Goal: Task Accomplishment & Management: Manage account settings

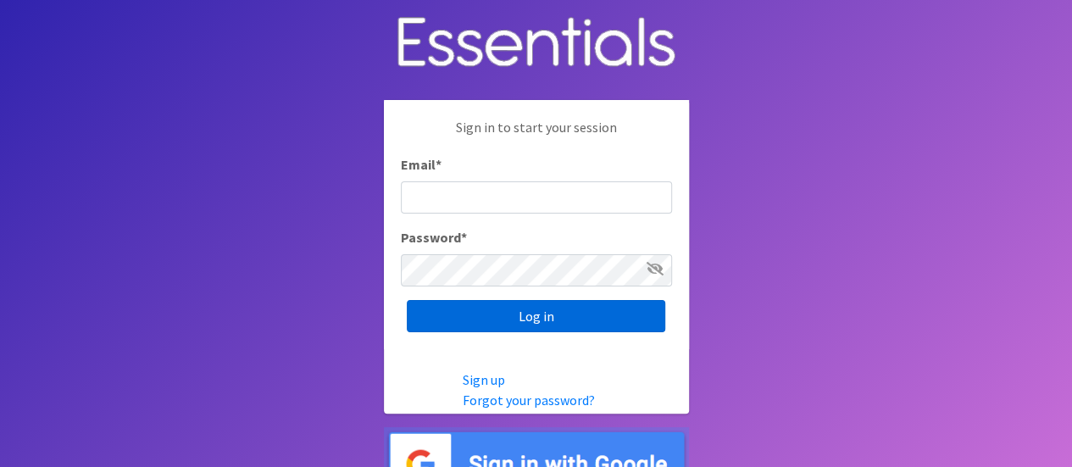
type input "[PERSON_NAME][EMAIL_ADDRESS][DOMAIN_NAME]"
click at [598, 312] on input "Log in" at bounding box center [536, 316] width 258 height 32
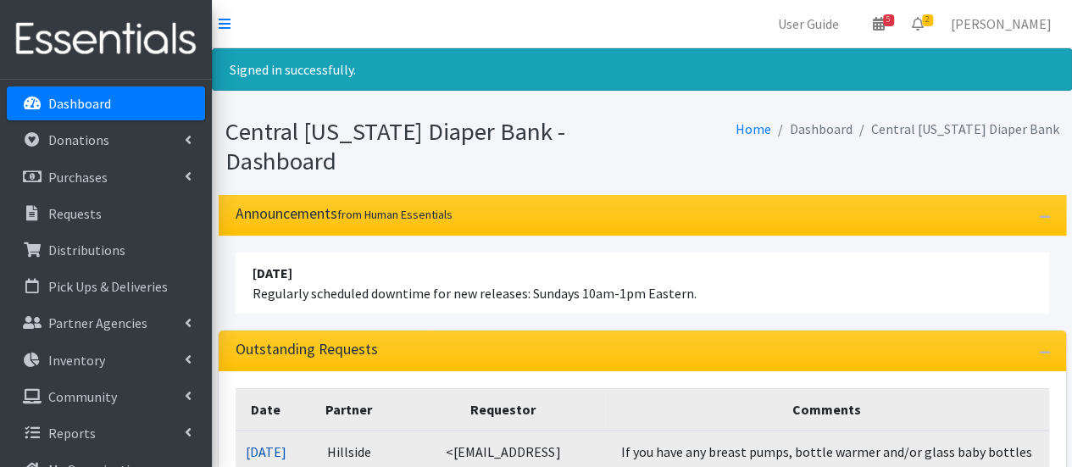
click at [280, 443] on link "[DATE]" at bounding box center [266, 451] width 41 height 17
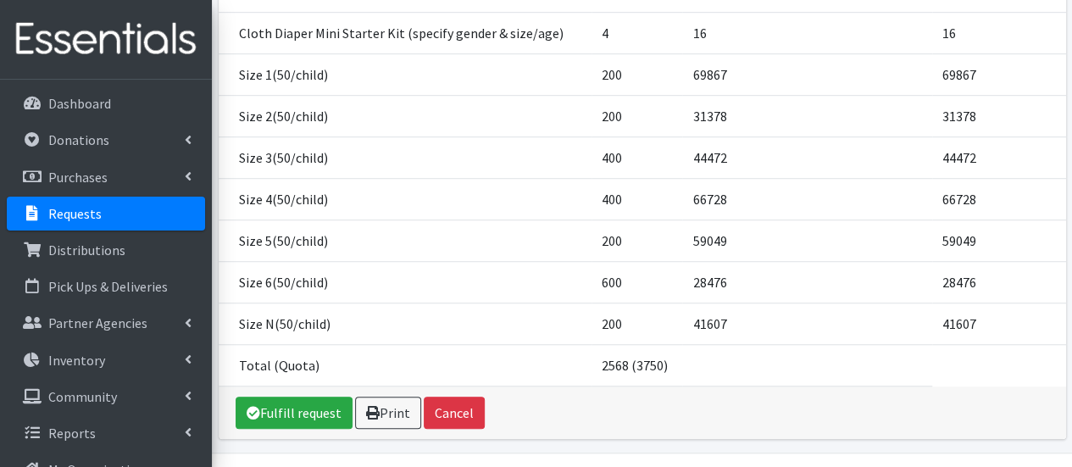
scroll to position [547, 0]
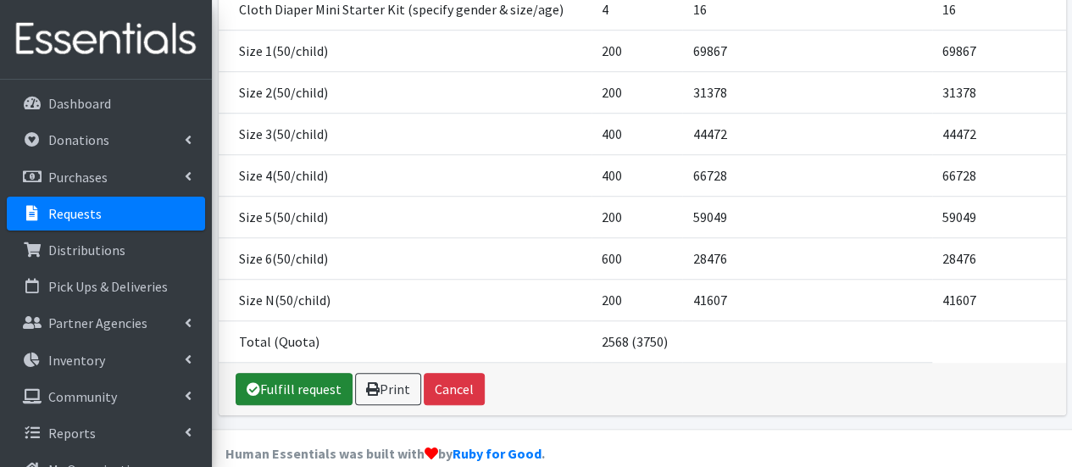
click at [273, 373] on link "Fulfill request" at bounding box center [294, 389] width 117 height 32
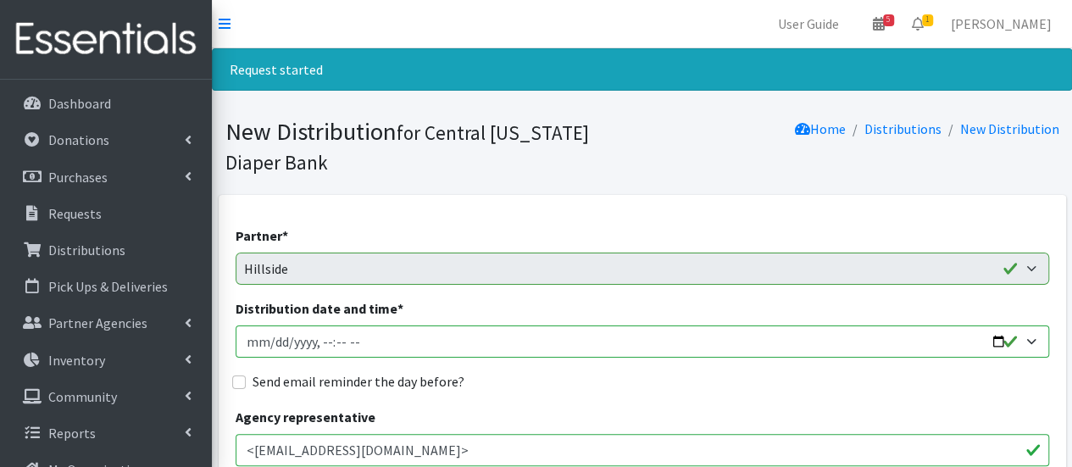
click at [272, 336] on input "Distribution date and time *" at bounding box center [642, 341] width 813 height 32
click at [270, 337] on input "Distribution date and time *" at bounding box center [642, 341] width 813 height 32
click at [321, 343] on input "Distribution date and time *" at bounding box center [642, 341] width 813 height 32
type input "2025-09-26T15:30"
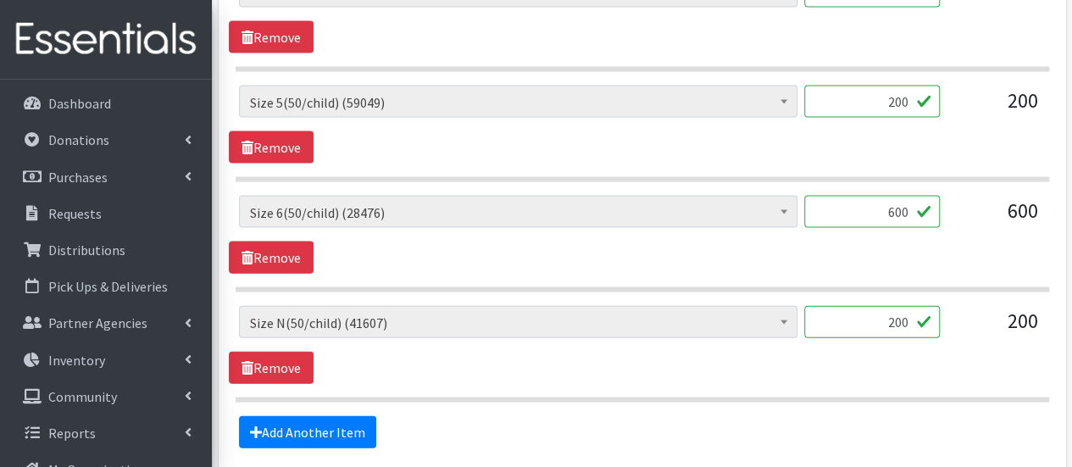
scroll to position [1856, 0]
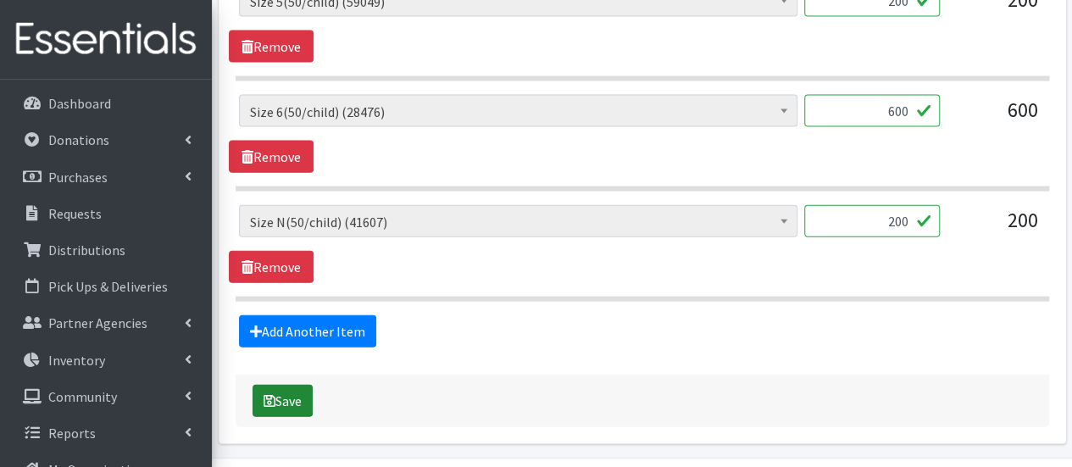
click at [275, 389] on button "Save" at bounding box center [282, 401] width 60 height 32
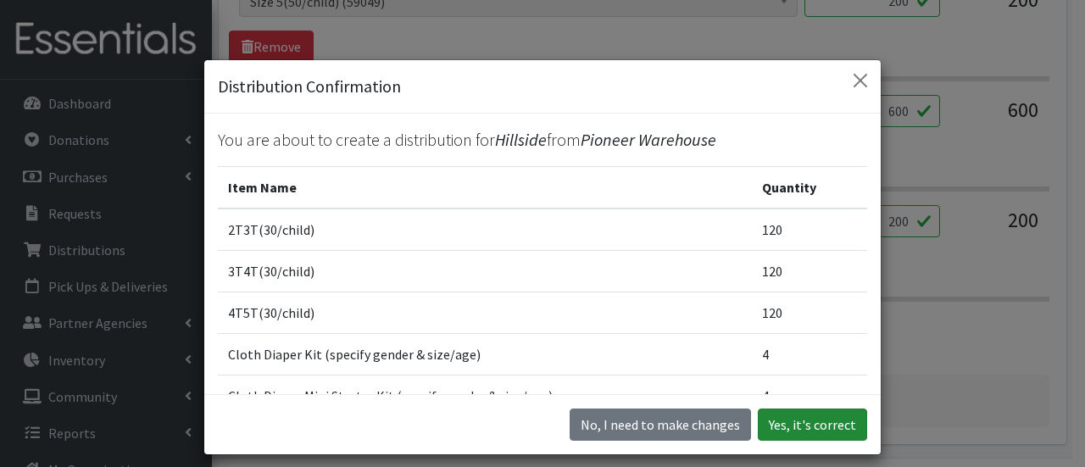
click at [835, 426] on button "Yes, it's correct" at bounding box center [811, 424] width 109 height 32
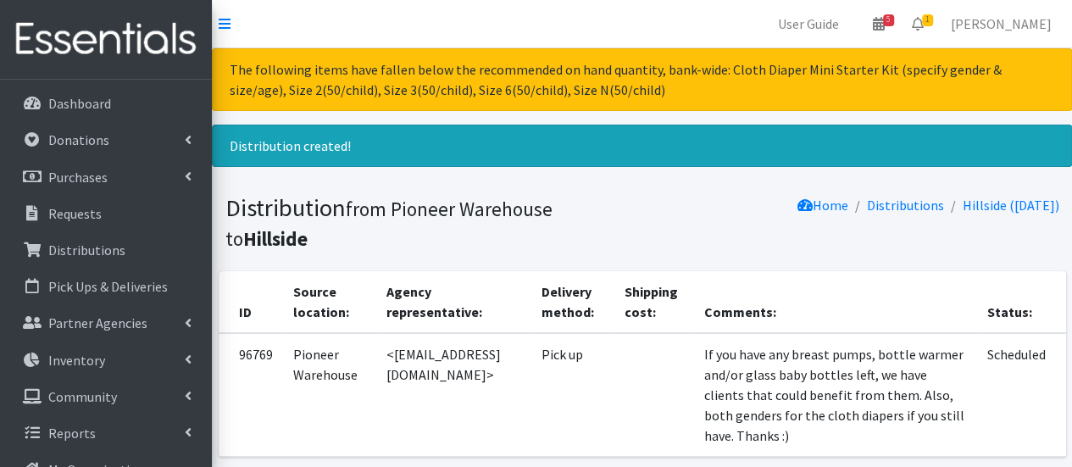
click at [530, 151] on div "Distribution created!" at bounding box center [642, 146] width 860 height 42
click at [114, 114] on link "Dashboard" at bounding box center [106, 103] width 198 height 34
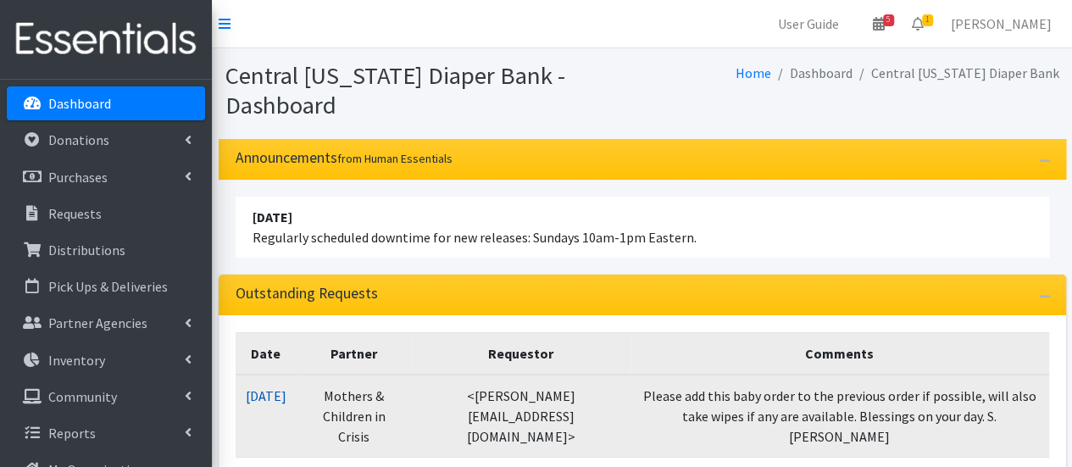
click at [286, 393] on link "[DATE]" at bounding box center [266, 395] width 41 height 17
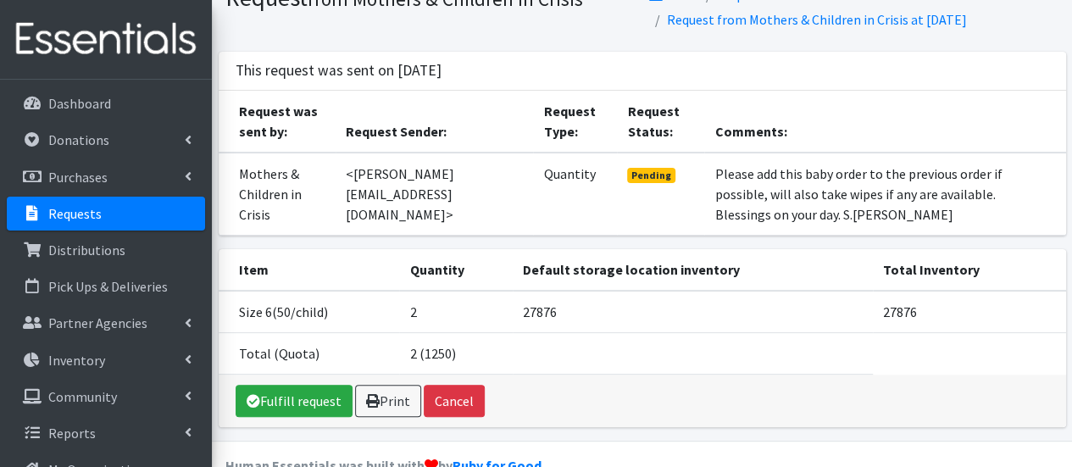
scroll to position [113, 0]
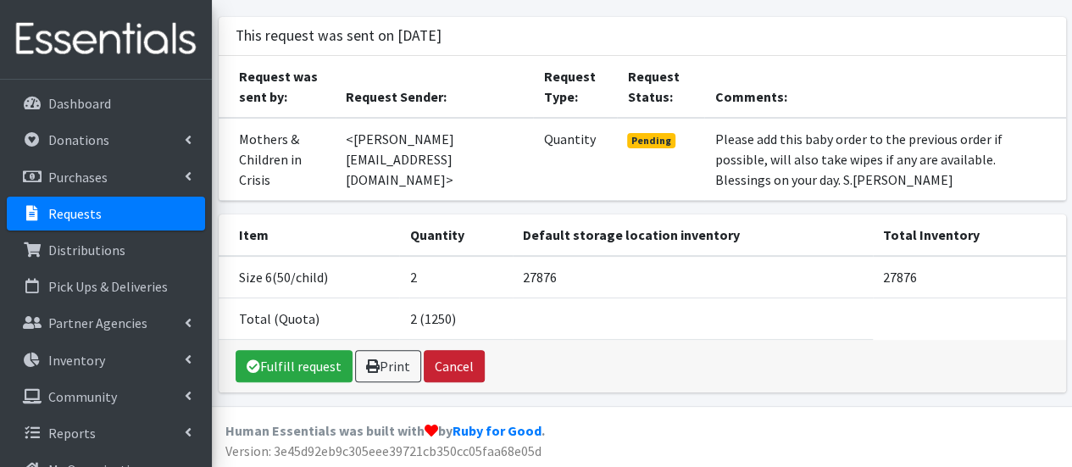
click at [456, 364] on button "Cancel" at bounding box center [454, 366] width 61 height 32
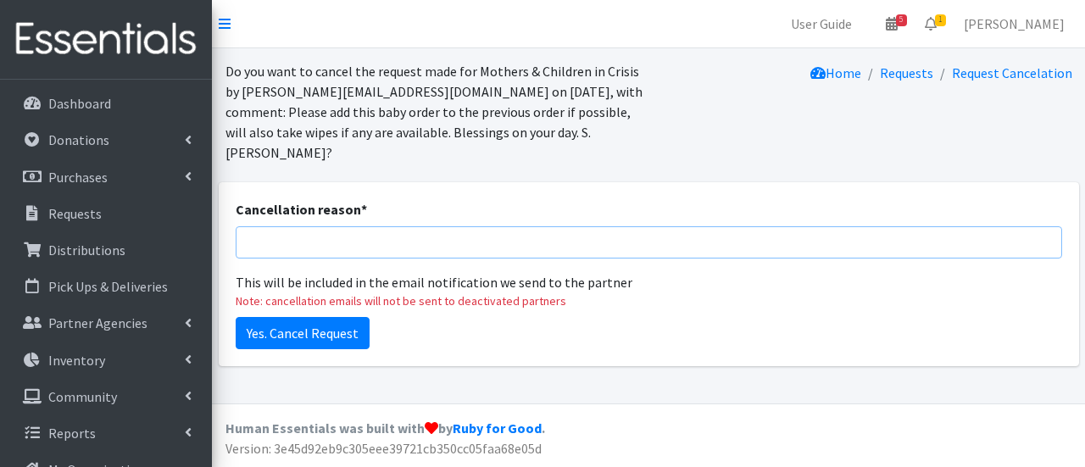
click at [397, 226] on input "Cancellation reason *" at bounding box center [649, 242] width 826 height 32
click at [380, 230] on input "Combining Orders" at bounding box center [649, 242] width 826 height 32
click at [247, 226] on input "Combining Orders" at bounding box center [649, 242] width 826 height 32
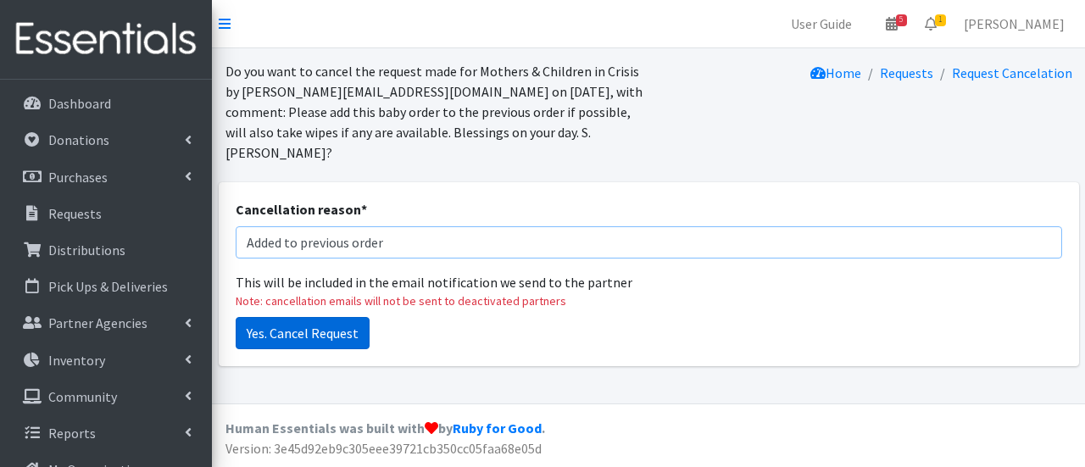
type input "Added to previous order"
click at [278, 317] on input "Yes. Cancel Request" at bounding box center [303, 333] width 134 height 32
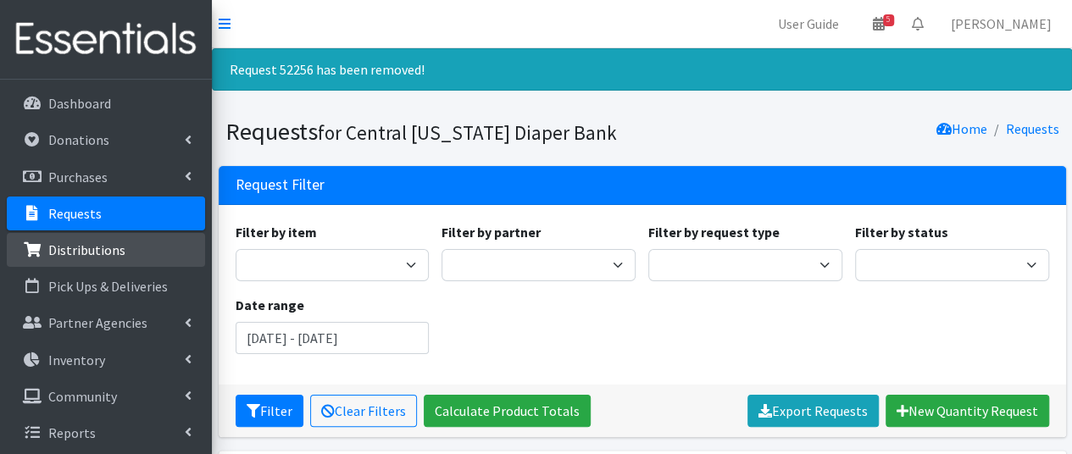
click at [146, 247] on link "Distributions" at bounding box center [106, 250] width 198 height 34
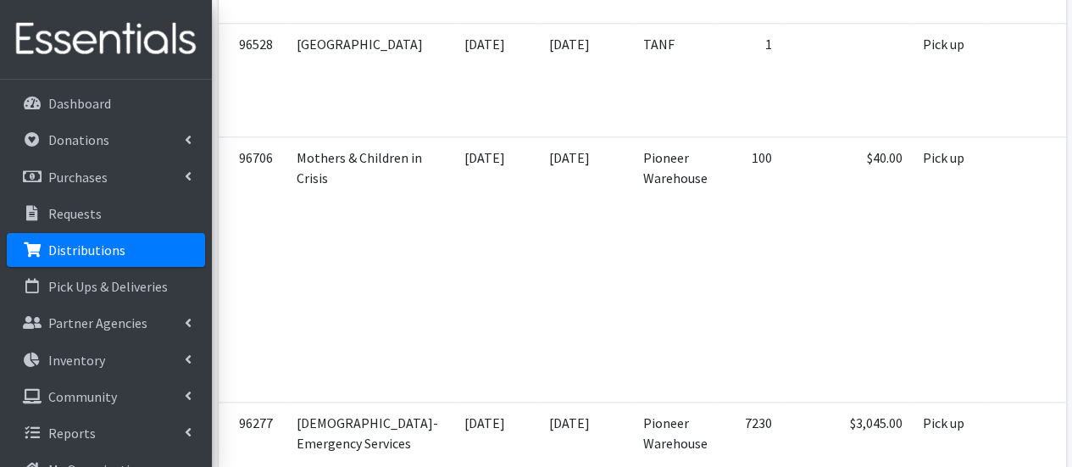
scroll to position [1039, 0]
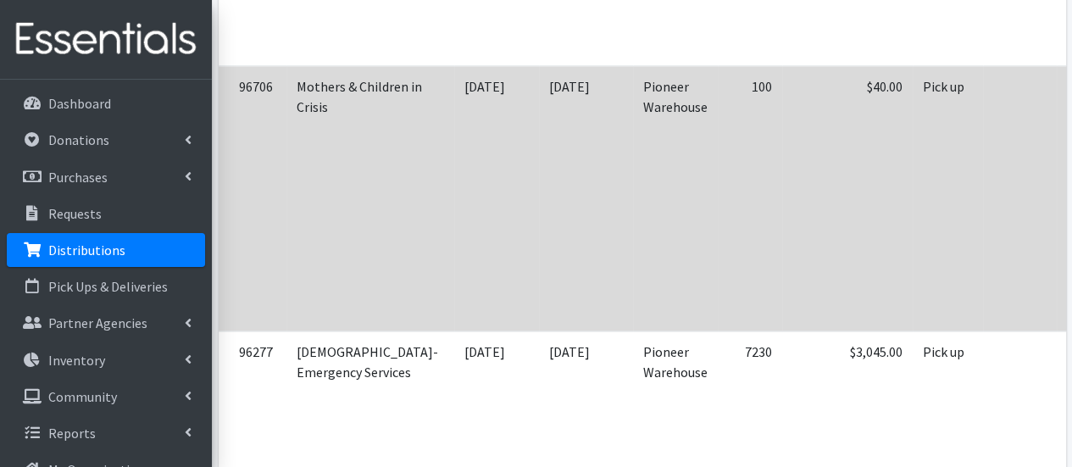
click at [983, 162] on td at bounding box center [1020, 198] width 74 height 265
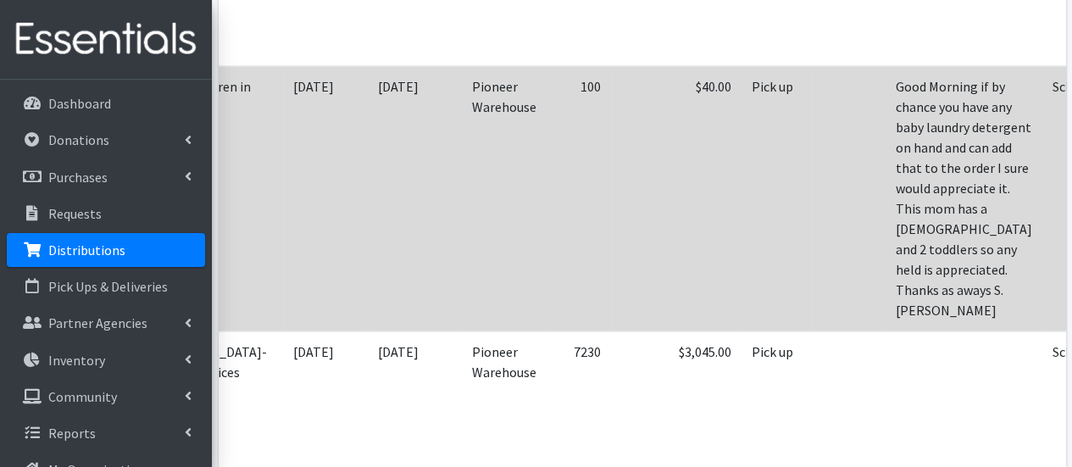
scroll to position [0, 175]
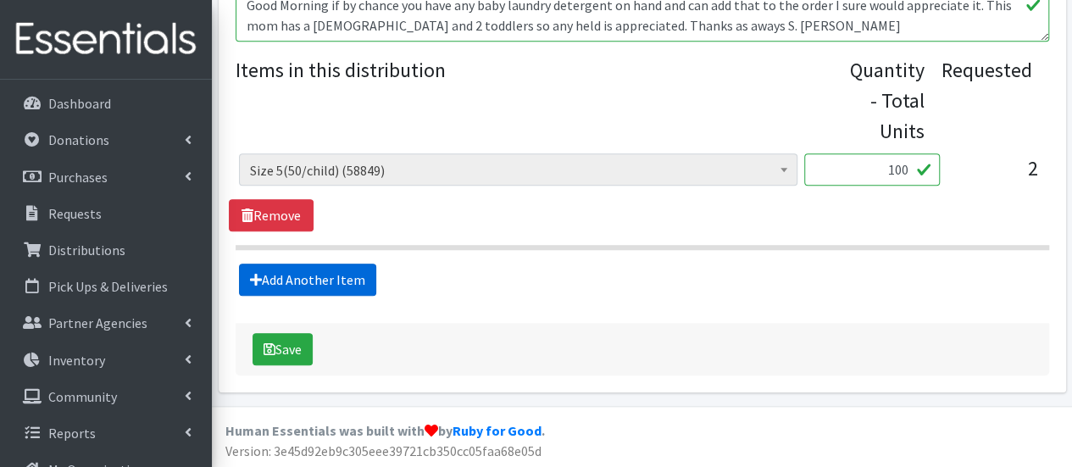
click at [347, 284] on link "Add Another Item" at bounding box center [307, 280] width 137 height 32
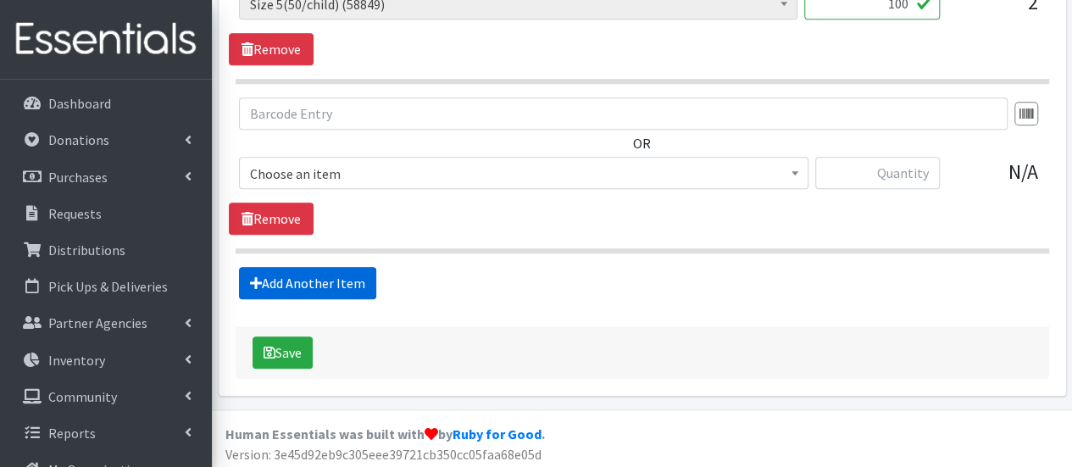
scroll to position [808, 0]
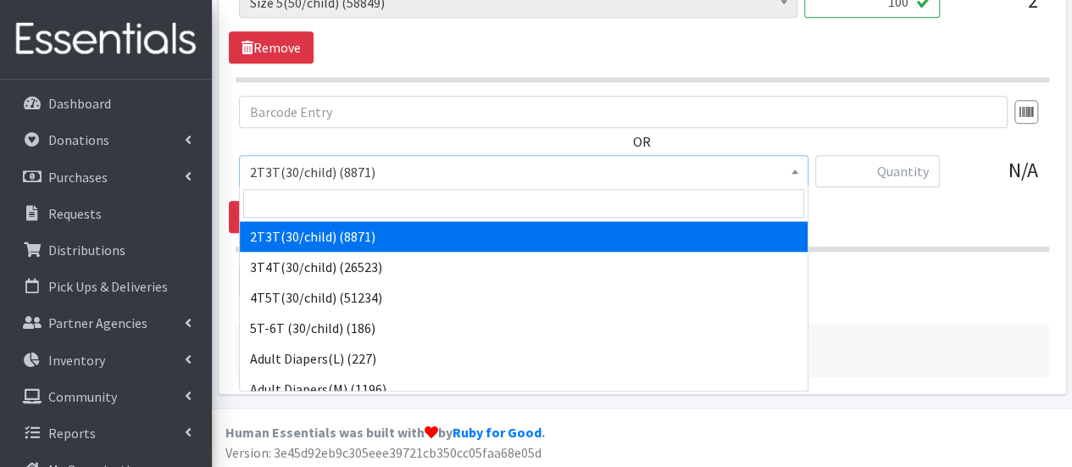
click at [344, 155] on span "2T3T(30/child) (8871)" at bounding box center [523, 171] width 569 height 32
click at [345, 213] on input "search" at bounding box center [523, 203] width 561 height 29
type input "6"
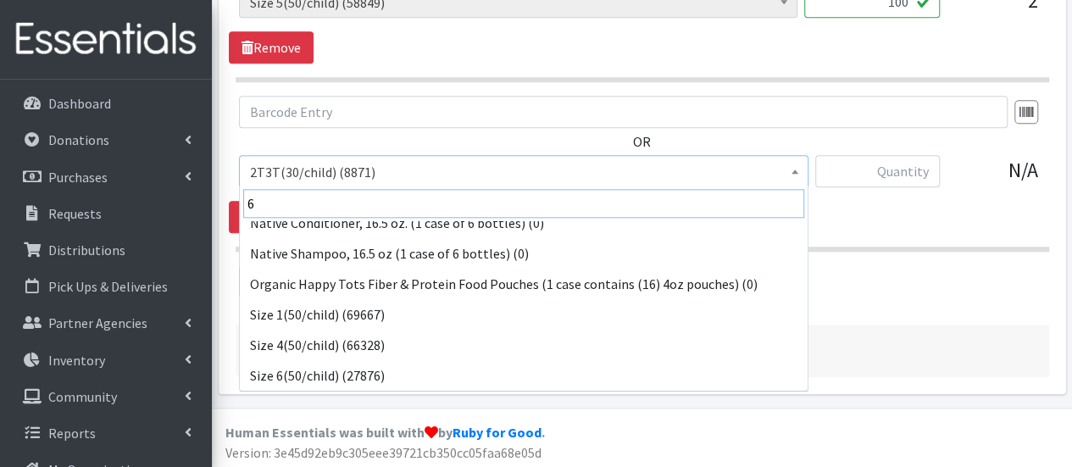
scroll to position [288, 0]
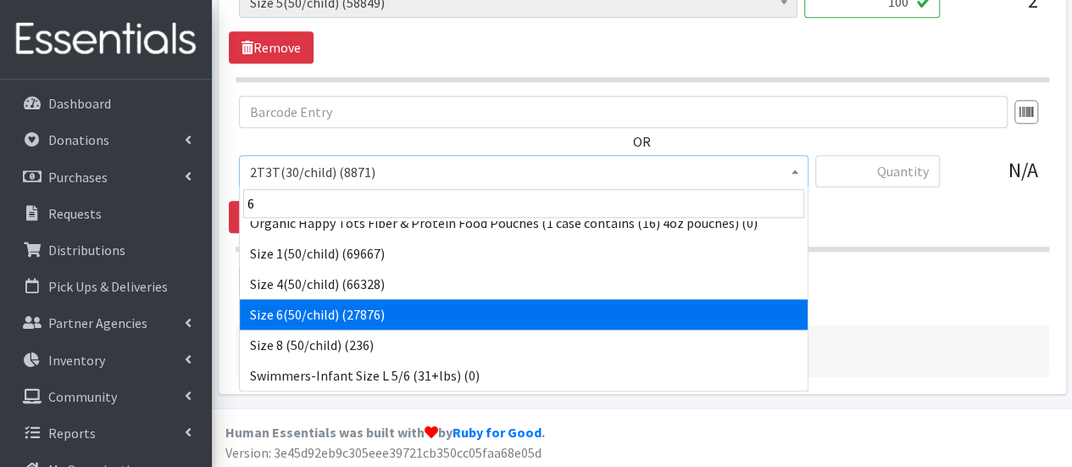
select select "966"
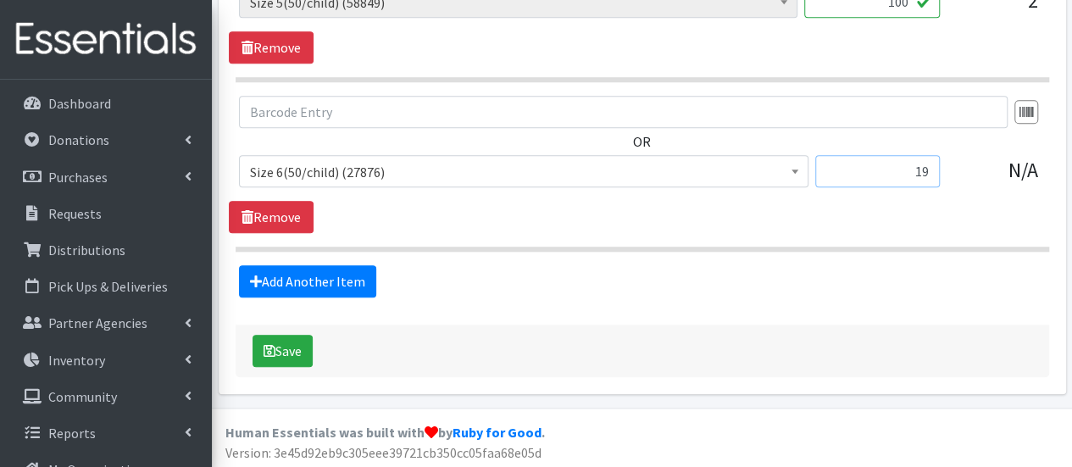
type input "1"
type input "100"
click at [276, 359] on button "Save" at bounding box center [282, 351] width 60 height 32
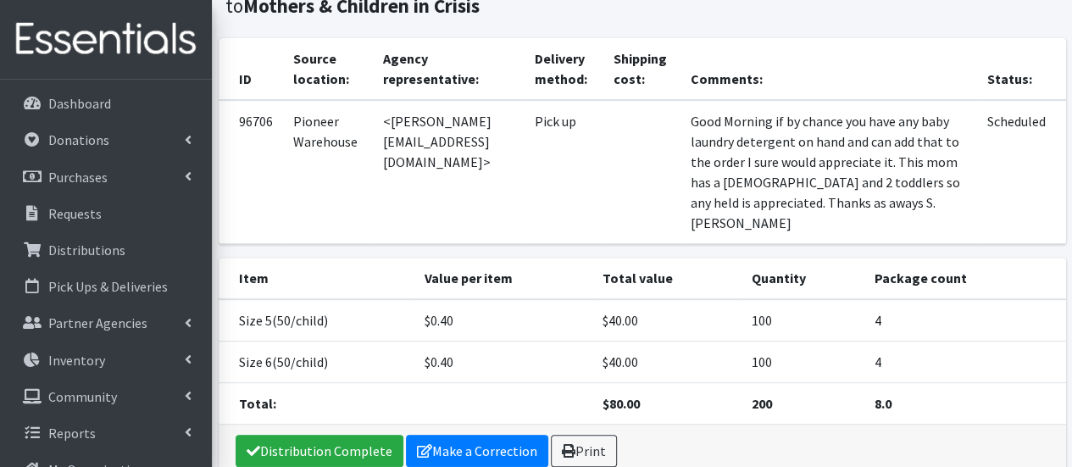
scroll to position [244, 0]
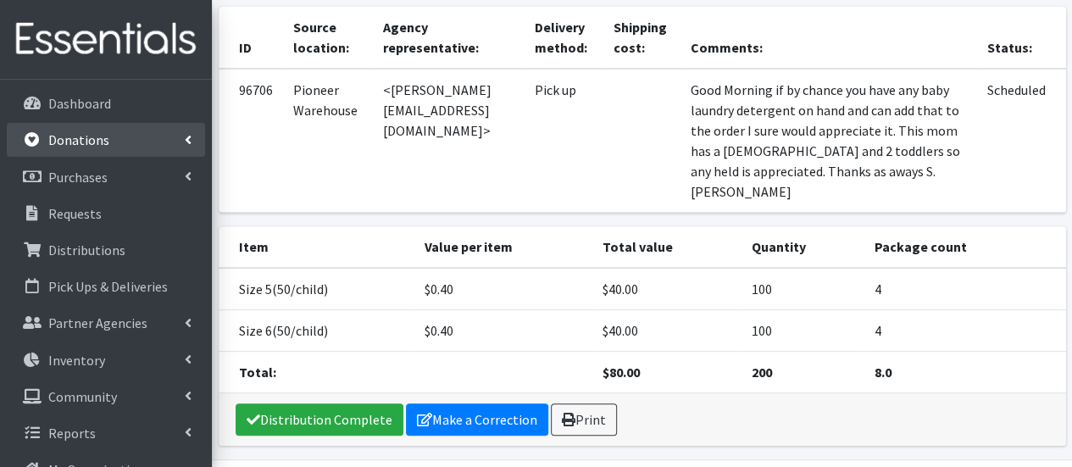
click at [153, 144] on link "Donations" at bounding box center [106, 140] width 198 height 34
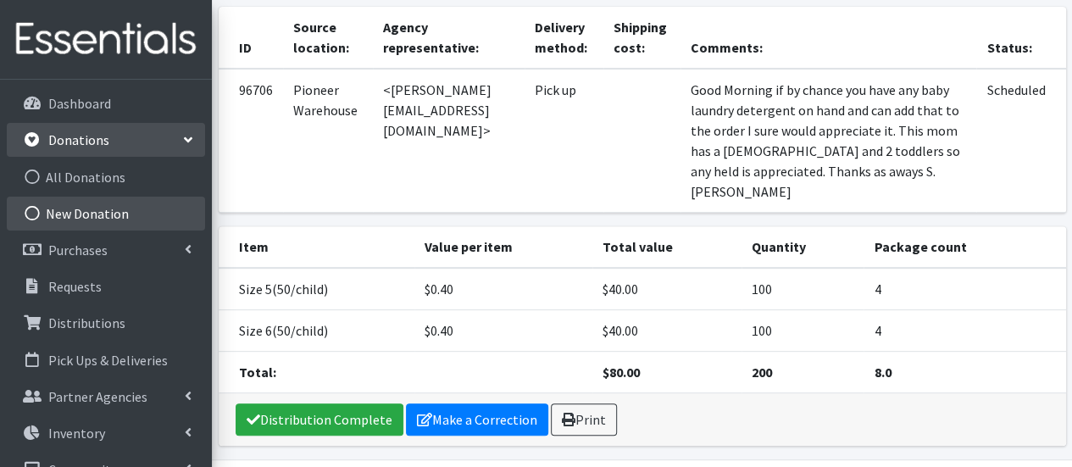
click at [153, 210] on link "New Donation" at bounding box center [106, 214] width 198 height 34
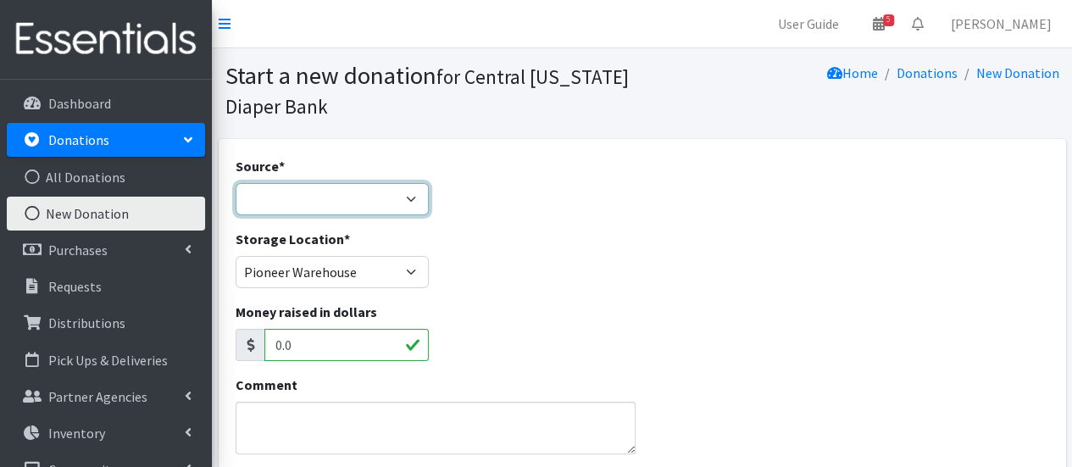
click at [266, 186] on select "Product Drive Manufacturer Donation Site Misc. Donation" at bounding box center [333, 199] width 194 height 32
select select "Misc. Donation"
click at [236, 183] on select "Product Drive Manufacturer Donation Site Misc. Donation" at bounding box center [333, 199] width 194 height 32
click at [317, 408] on textarea "Comment" at bounding box center [436, 428] width 401 height 53
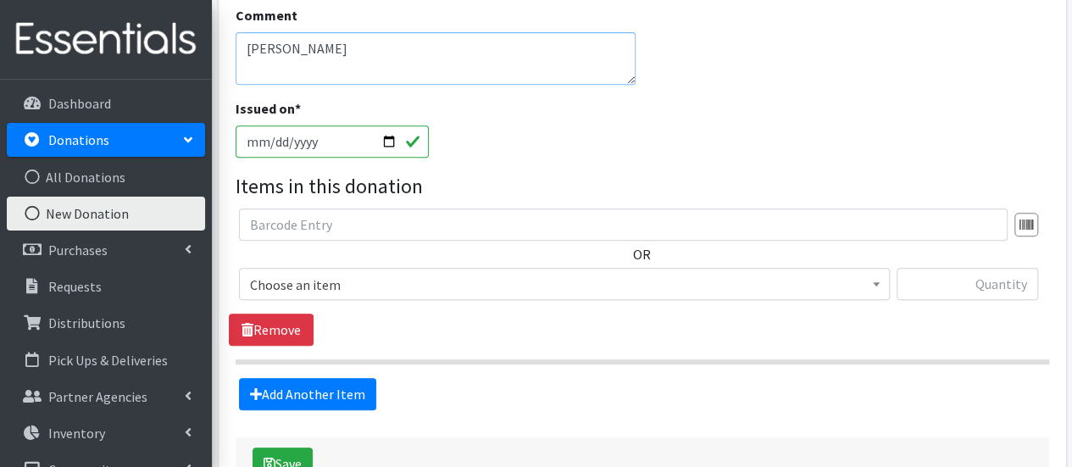
scroll to position [378, 0]
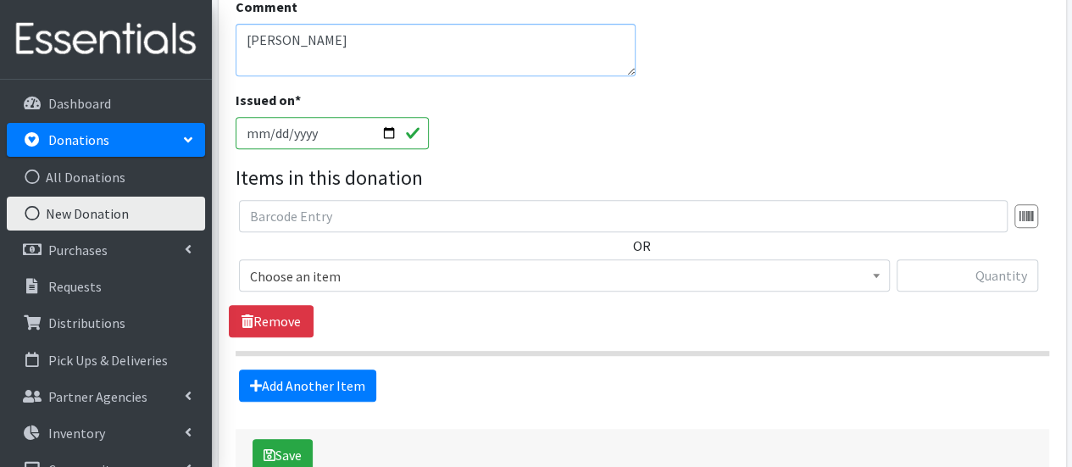
type textarea "[PERSON_NAME]"
click at [713, 275] on span "Choose an item" at bounding box center [564, 276] width 629 height 24
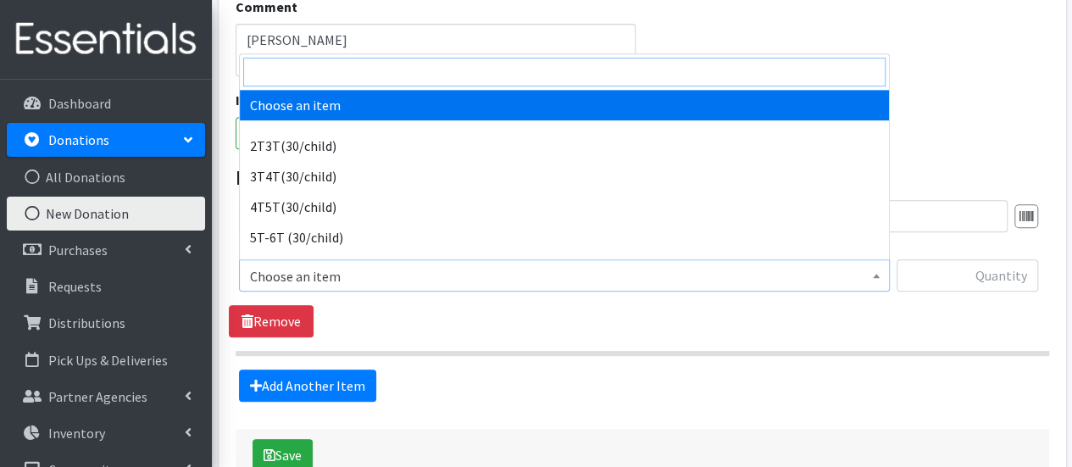
click at [591, 72] on input "search" at bounding box center [564, 72] width 642 height 29
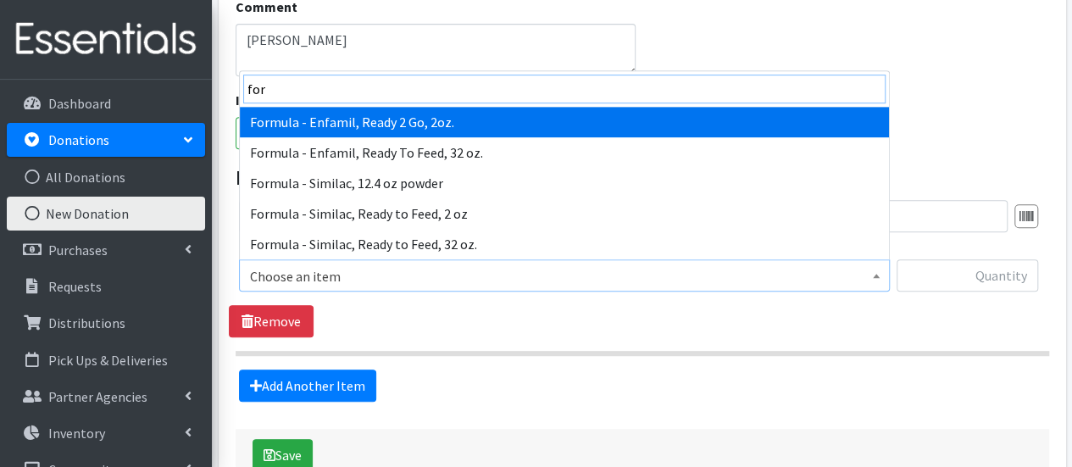
type input "form"
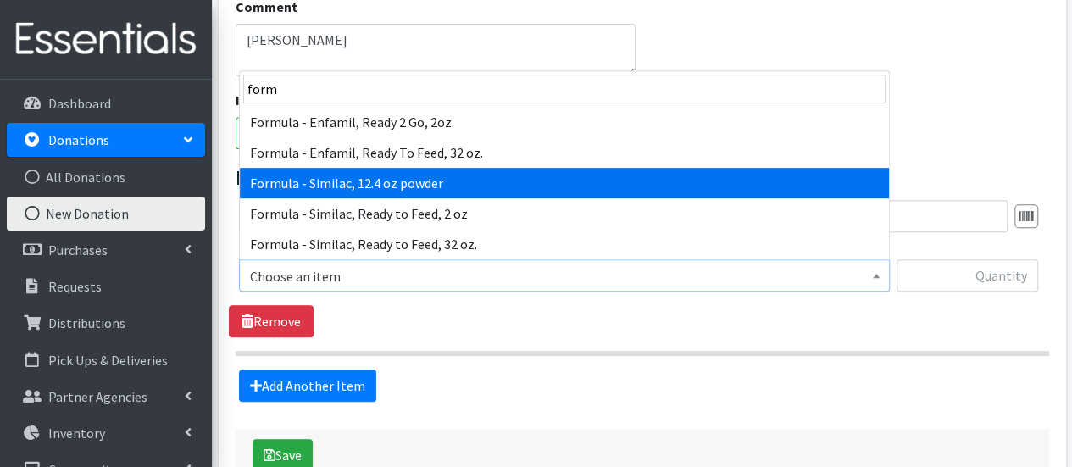
select select "6584"
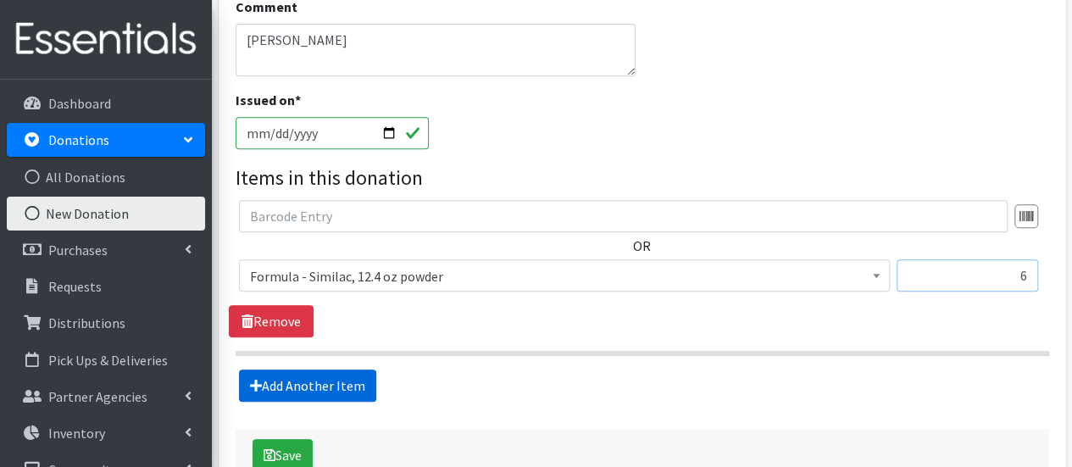
type input "6"
click at [330, 383] on link "Add Another Item" at bounding box center [307, 385] width 137 height 32
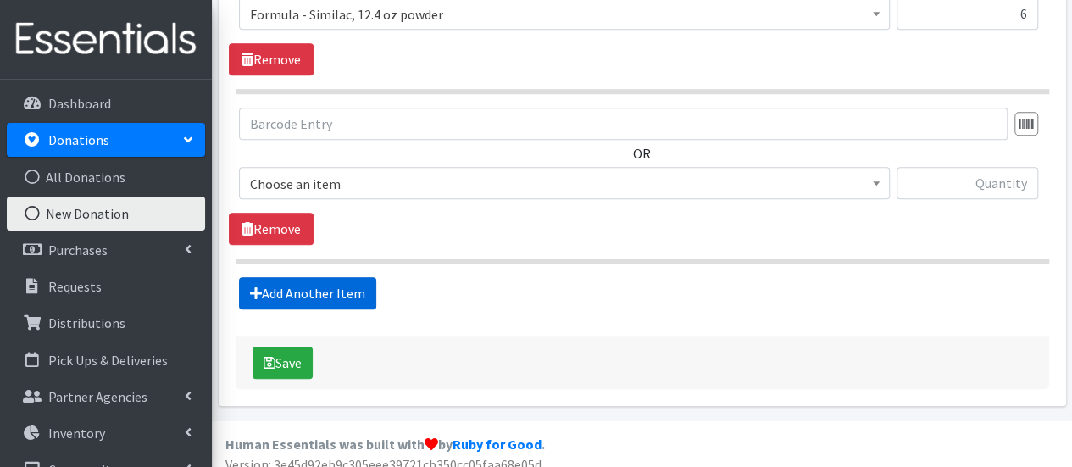
scroll to position [652, 0]
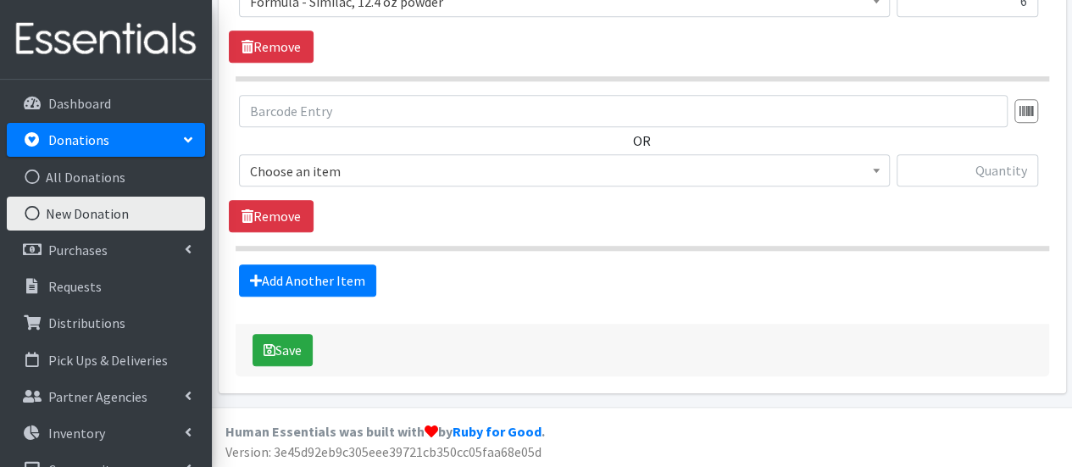
click at [323, 179] on span "Choose an item" at bounding box center [564, 171] width 629 height 24
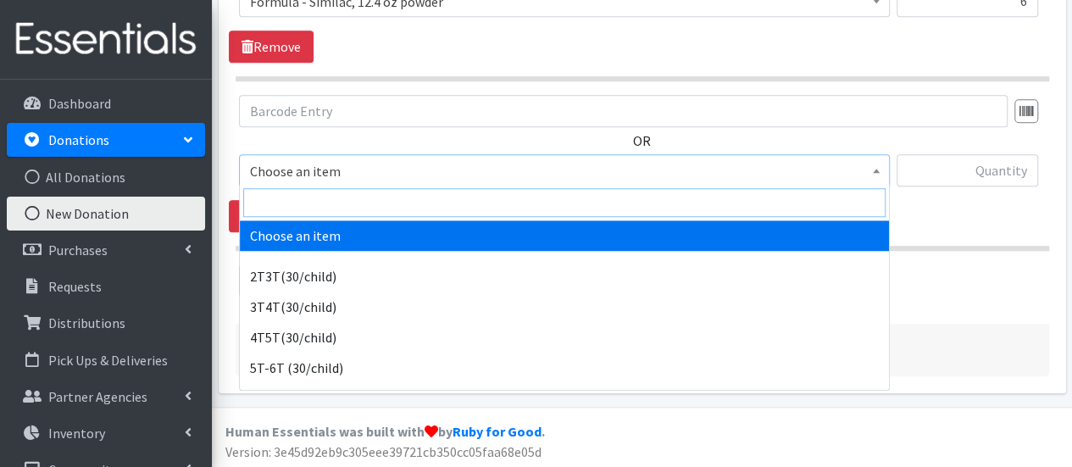
click at [313, 209] on input "search" at bounding box center [564, 202] width 642 height 29
type input "n"
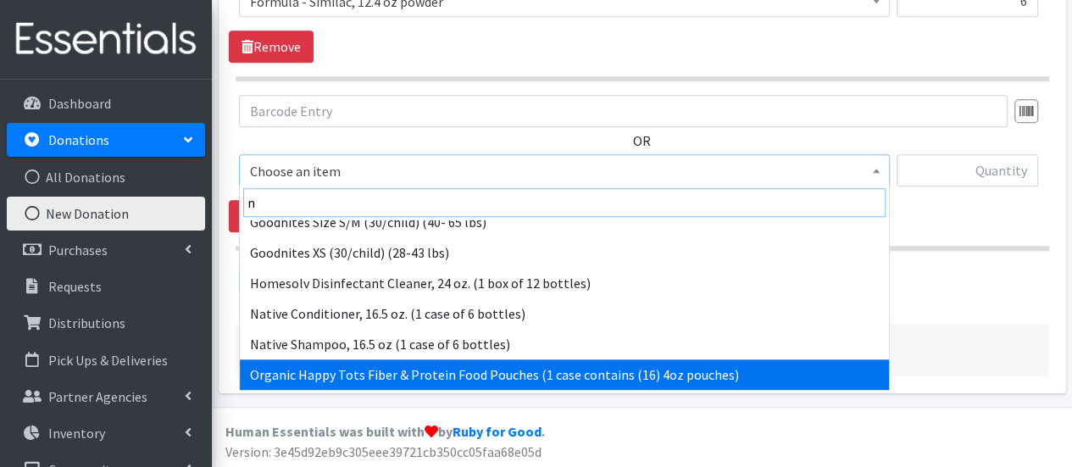
scroll to position [288, 0]
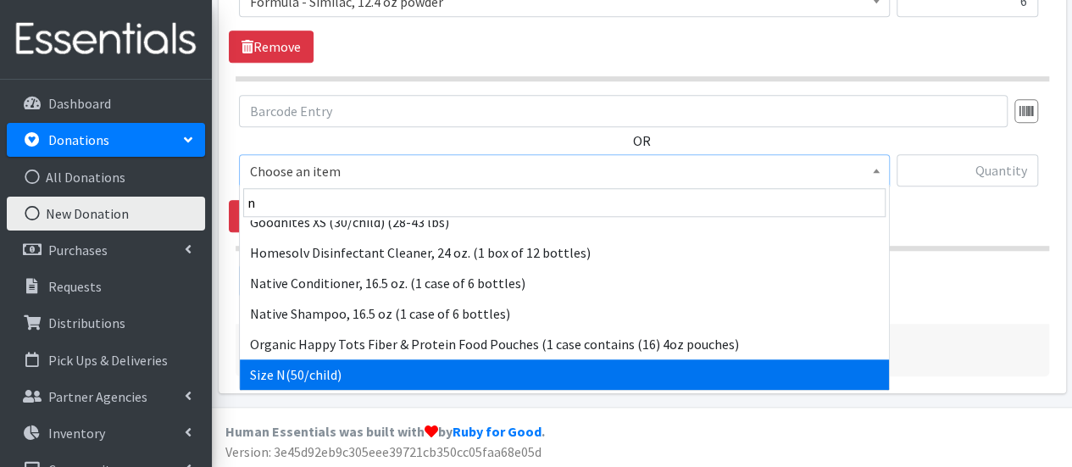
select select "961"
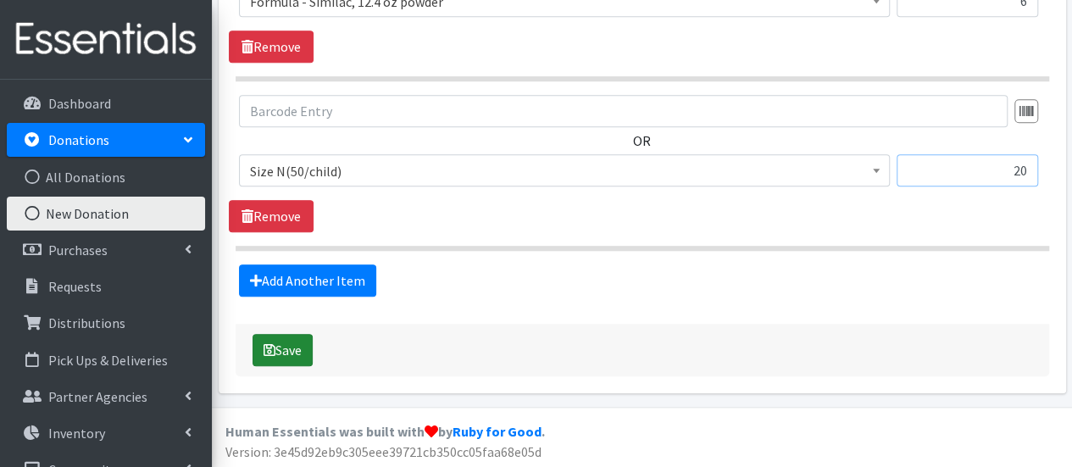
type input "20"
click at [268, 350] on icon "submit" at bounding box center [270, 350] width 12 height 14
